Goal: Use online tool/utility: Utilize a website feature to perform a specific function

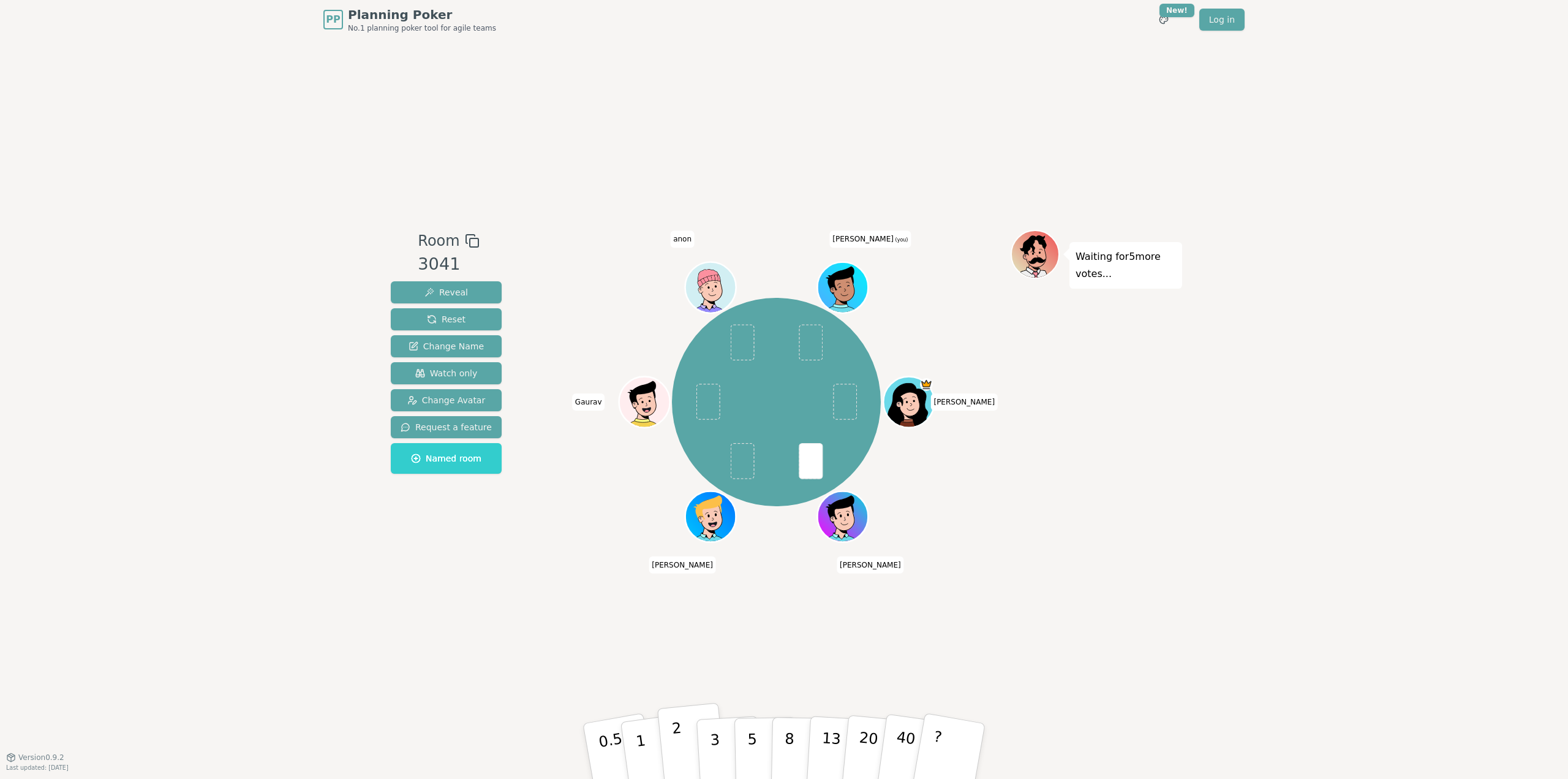
click at [680, 745] on p "2" at bounding box center [679, 752] width 16 height 67
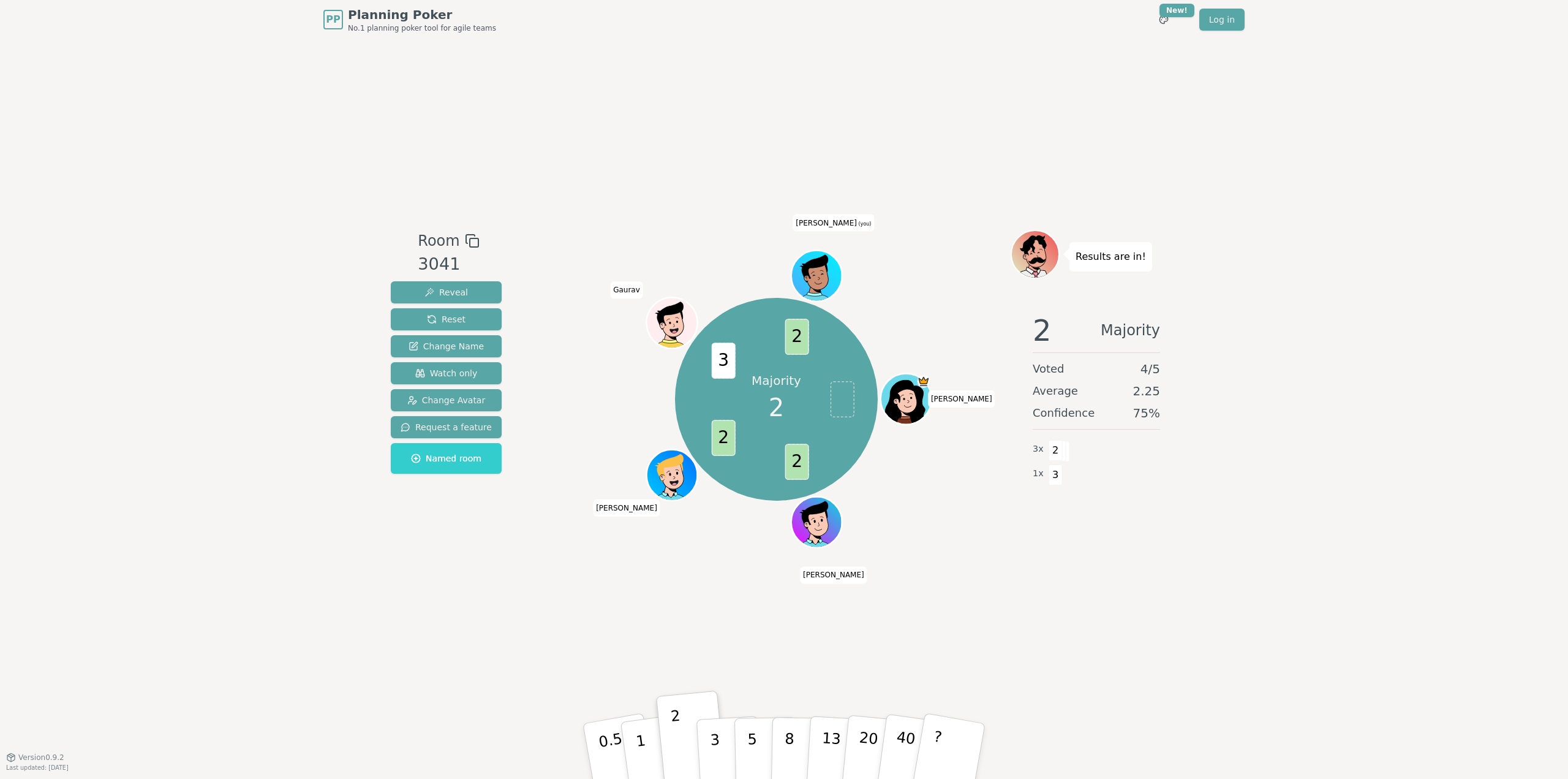
click at [1416, 409] on div "PP Planning Poker No.1 planning poker tool for agile teams Toggle theme New! Lo…" at bounding box center [784, 389] width 1568 height 779
click at [1275, 151] on div "PP Planning Poker No.1 planning poker tool for agile teams Toggle theme New! Lo…" at bounding box center [784, 389] width 1568 height 779
drag, startPoint x: 1360, startPoint y: 147, endPoint x: 1335, endPoint y: 131, distance: 29.7
click at [1360, 147] on div "PP Planning Poker No.1 planning poker tool for agile teams Toggle theme New! Lo…" at bounding box center [784, 389] width 1568 height 779
click at [1326, 134] on div "PP Planning Poker No.1 planning poker tool for agile teams Toggle theme New! Lo…" at bounding box center [784, 389] width 1568 height 779
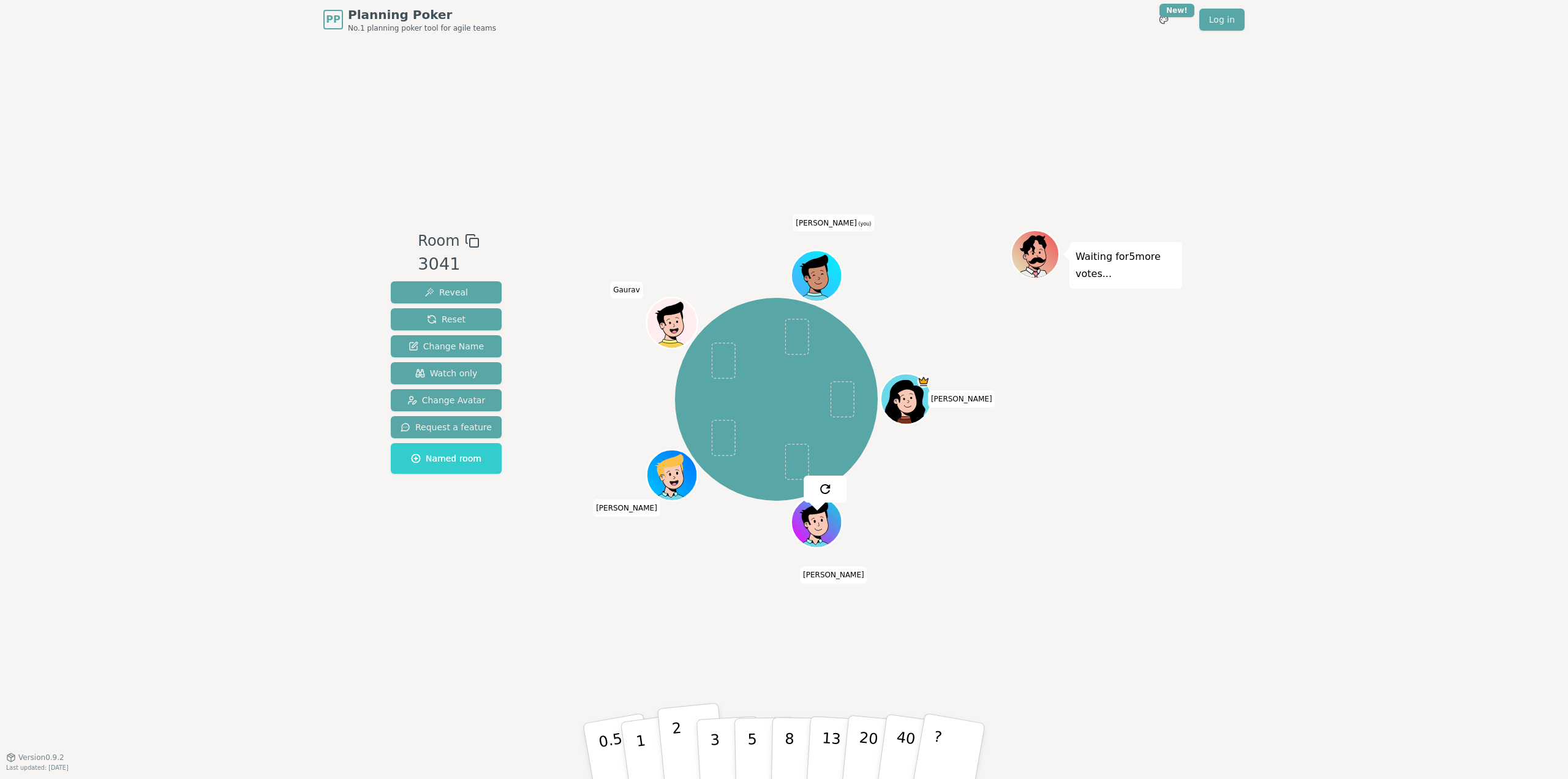
click at [671, 749] on button "2" at bounding box center [692, 751] width 70 height 98
click at [1238, 552] on div "PP Planning Poker No.1 planning poker tool for agile teams Toggle theme New! Lo…" at bounding box center [784, 389] width 1568 height 779
click at [716, 742] on p "3" at bounding box center [716, 751] width 13 height 67
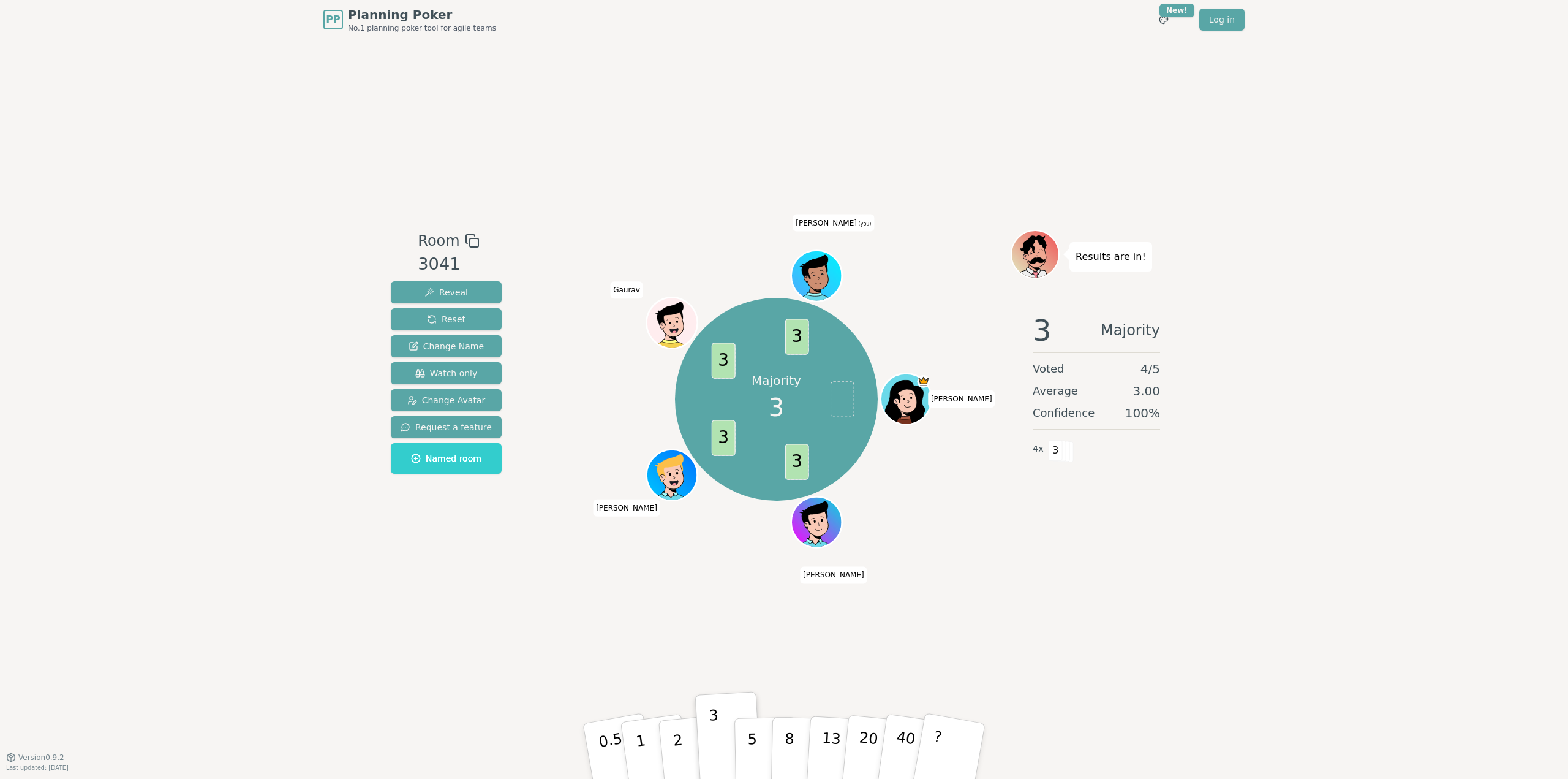
click at [1217, 615] on div "PP Planning Poker No.1 planning poker tool for agile teams Toggle theme New! Lo…" at bounding box center [784, 389] width 1568 height 779
click at [1171, 588] on div "Room 3041 Reveal Reset Change Name Watch only Change Avatar Request a feature N…" at bounding box center [784, 398] width 796 height 718
click at [1200, 613] on div "PP Planning Poker No.1 planning poker tool for agile teams Toggle theme New! Lo…" at bounding box center [784, 389] width 1568 height 779
click at [1239, 587] on div "PP Planning Poker No.1 planning poker tool for agile teams Toggle theme New! Lo…" at bounding box center [784, 389] width 1568 height 779
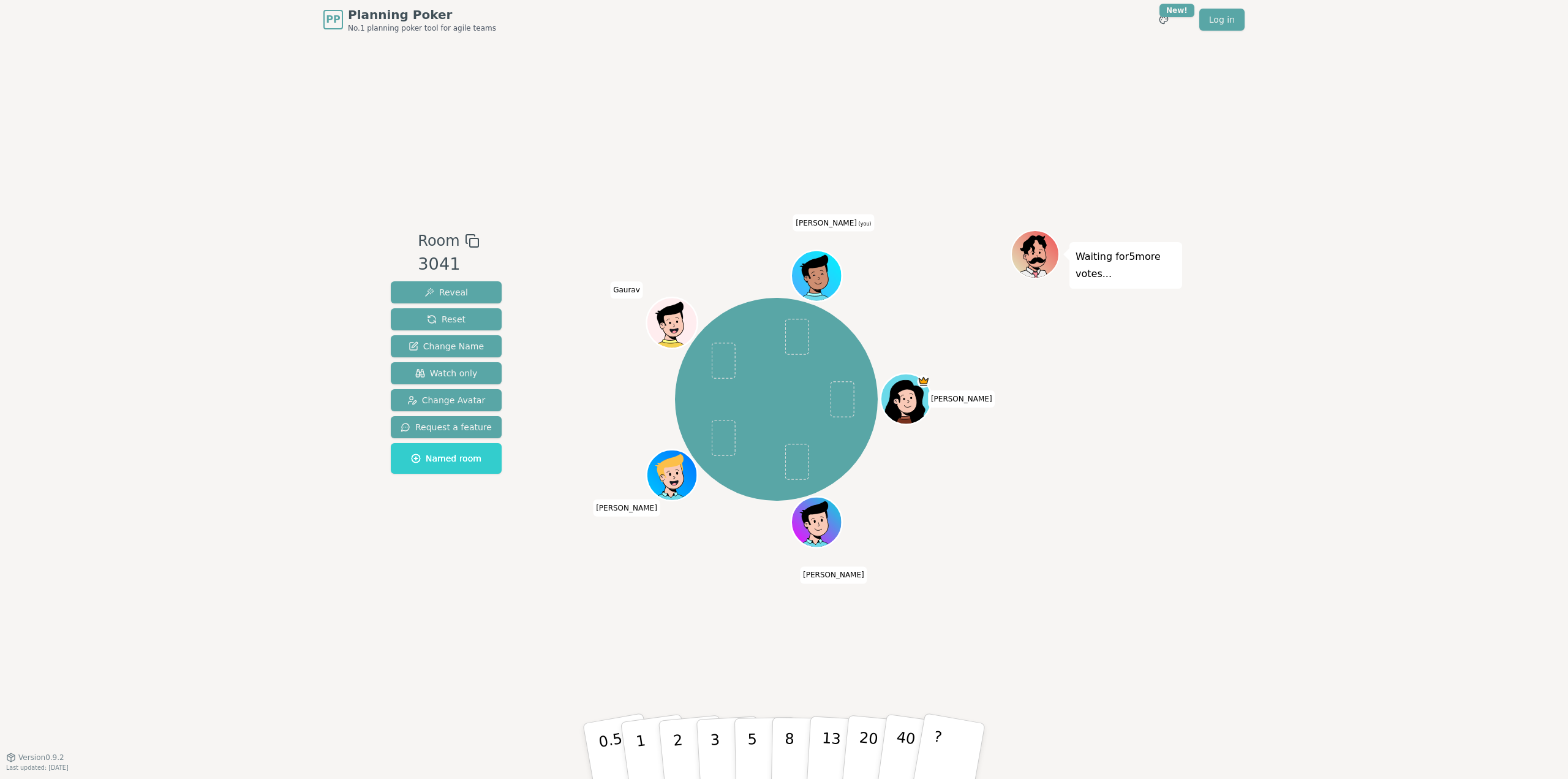
click at [1343, 417] on div "PP Planning Poker No.1 planning poker tool for agile teams Toggle theme New! Lo…" at bounding box center [784, 389] width 1568 height 779
click at [1357, 325] on div "PP Planning Poker No.1 planning poker tool for agile teams Toggle theme New! Lo…" at bounding box center [784, 389] width 1568 height 779
